Goal: Task Accomplishment & Management: Use online tool/utility

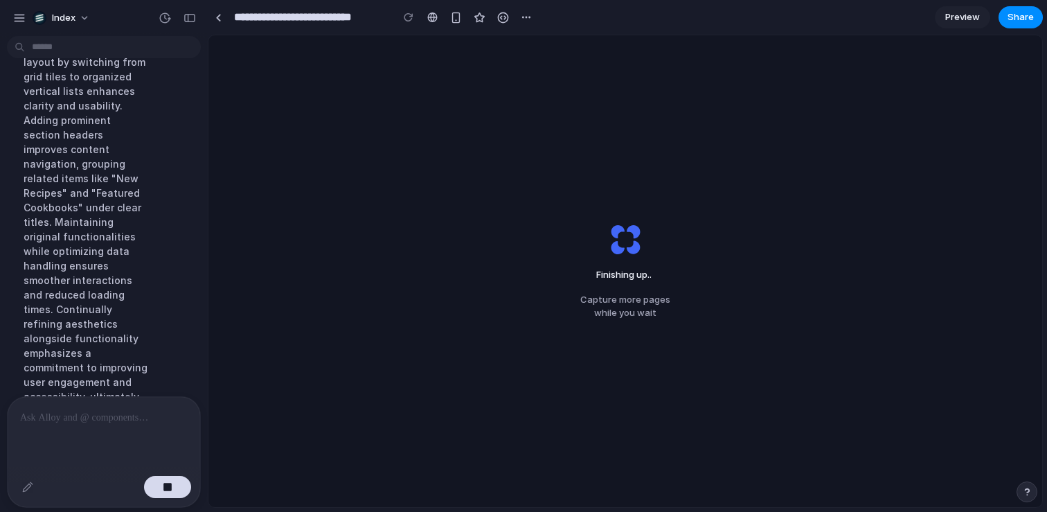
scroll to position [444, 0]
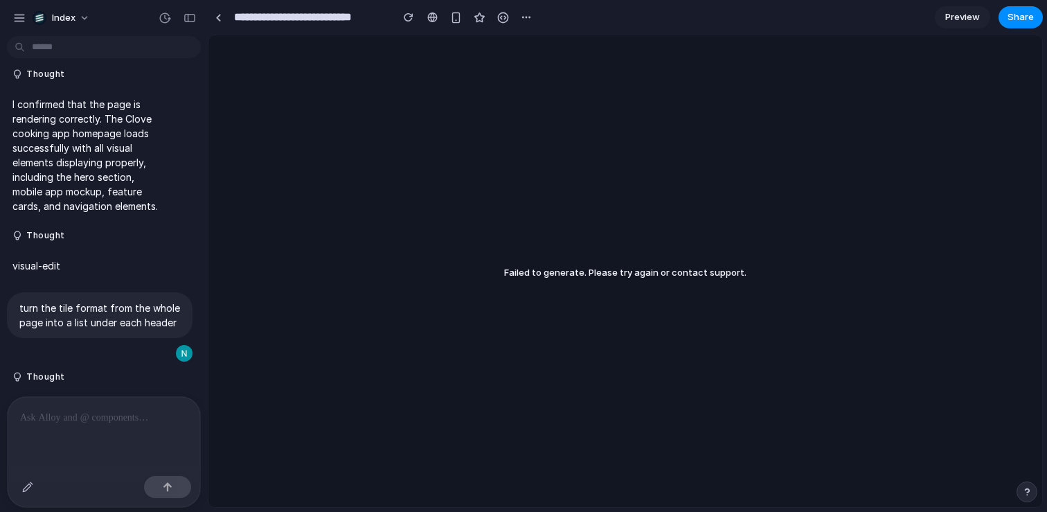
scroll to position [12, 0]
click at [406, 18] on div "button" at bounding box center [409, 17] width 10 height 10
click at [165, 18] on div "button" at bounding box center [165, 18] width 12 height 12
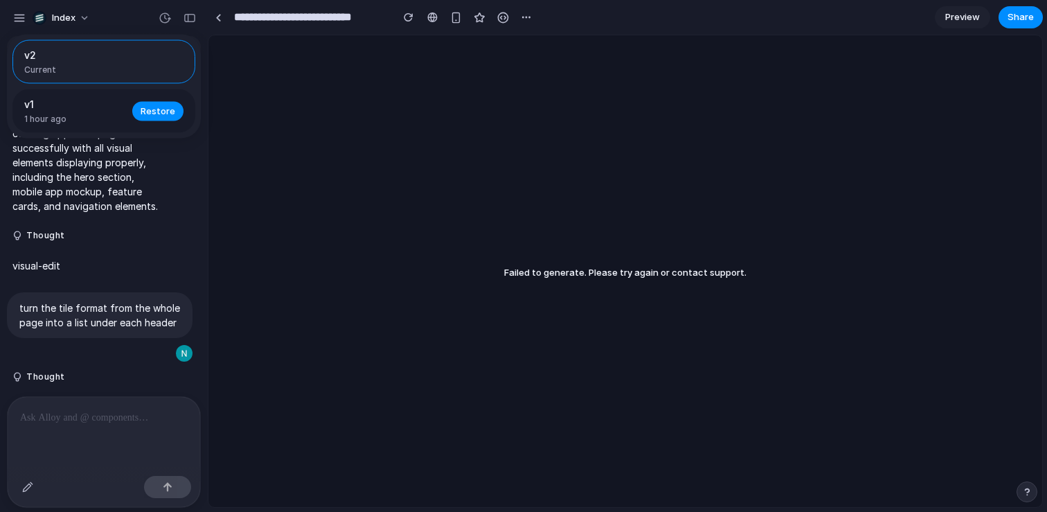
click at [115, 99] on span "v1" at bounding box center [74, 104] width 100 height 15
click at [154, 118] on button "Restore" at bounding box center [157, 110] width 51 height 19
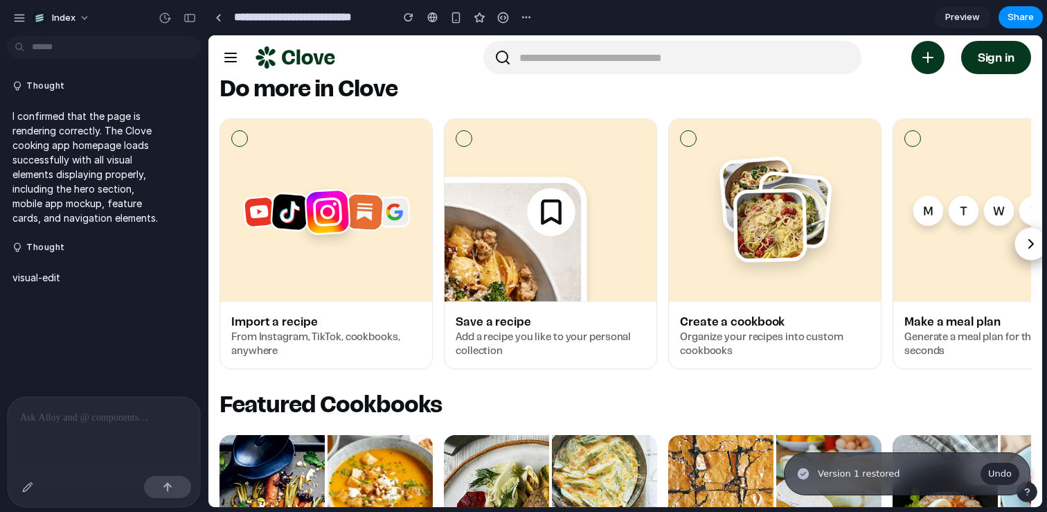
scroll to position [617, 0]
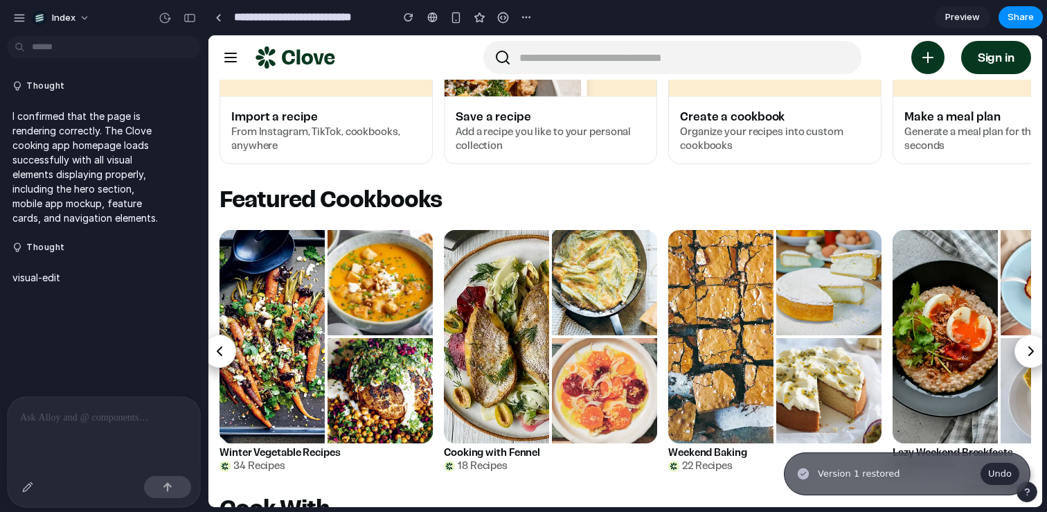
click at [111, 413] on p at bounding box center [104, 417] width 168 height 17
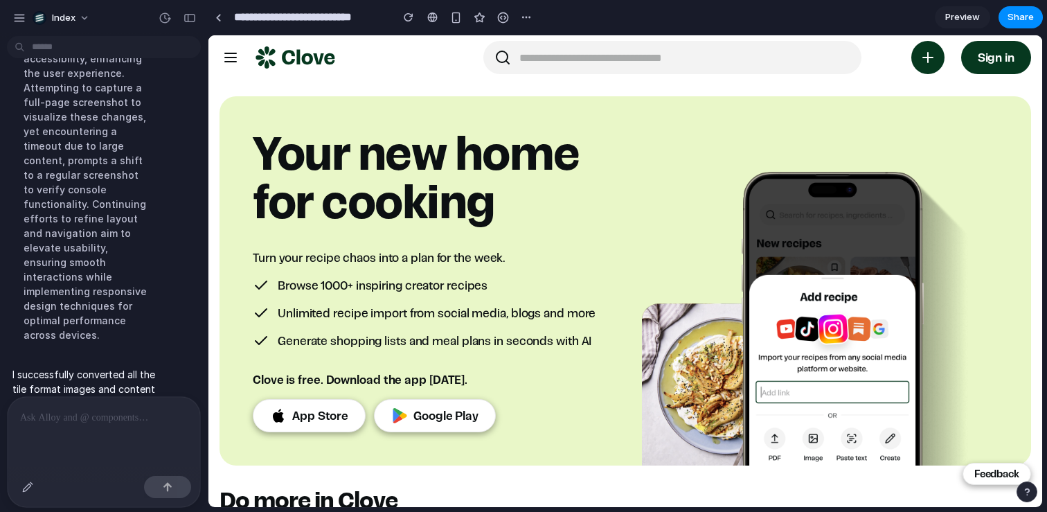
scroll to position [1424, 0]
